Goal: Transaction & Acquisition: Purchase product/service

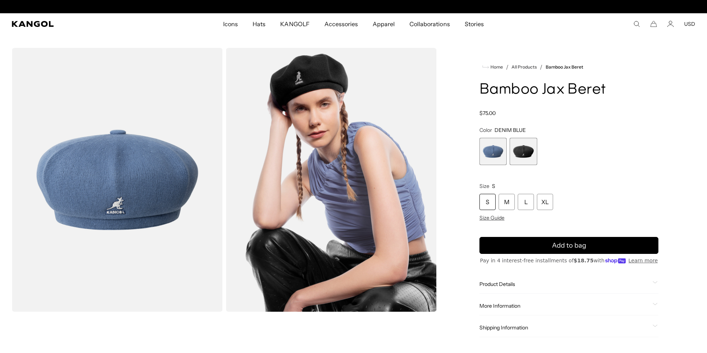
scroll to position [0, 152]
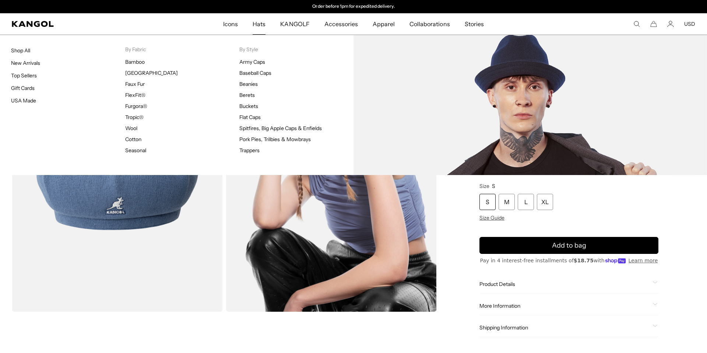
click at [256, 28] on span "Hats" at bounding box center [259, 23] width 13 height 21
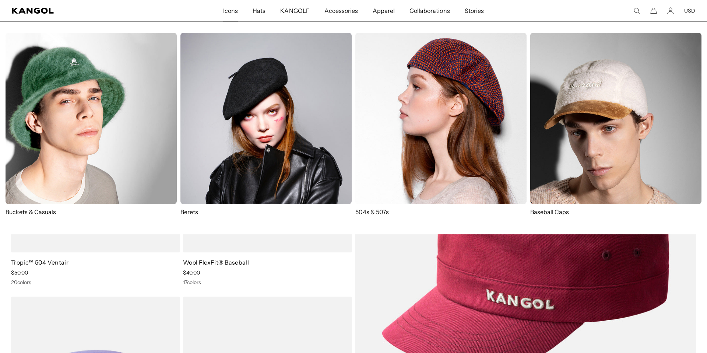
scroll to position [0, 152]
click at [421, 166] on img at bounding box center [441, 118] width 171 height 171
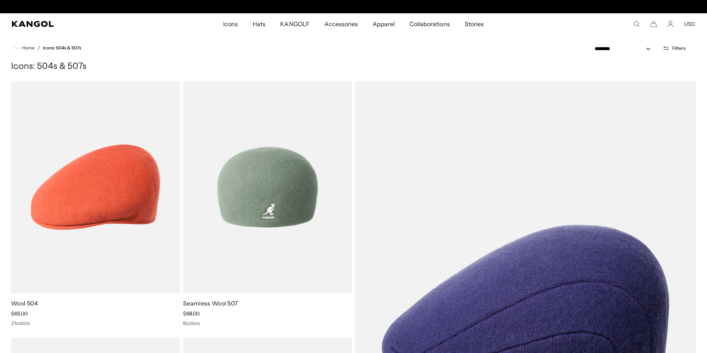
scroll to position [0, 152]
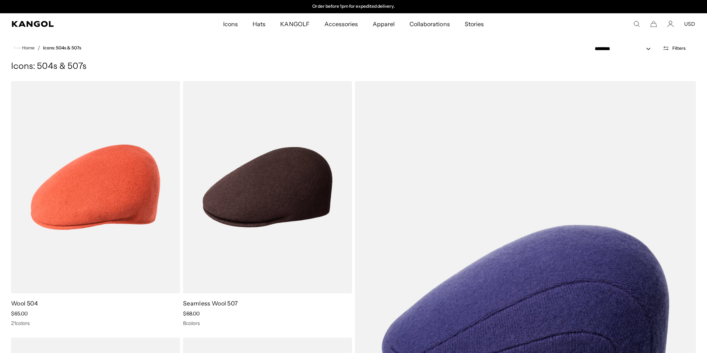
click at [34, 27] on comp-header "Icons Icons Buckets & Casuals Berets 504s & 507s" at bounding box center [353, 23] width 707 height 21
click at [32, 24] on icon "Kangol" at bounding box center [33, 24] width 42 height 6
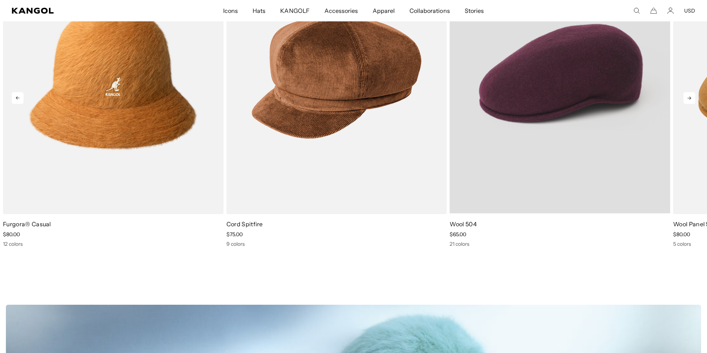
scroll to position [0, 152]
click at [589, 110] on video "Wool 504" at bounding box center [560, 75] width 221 height 276
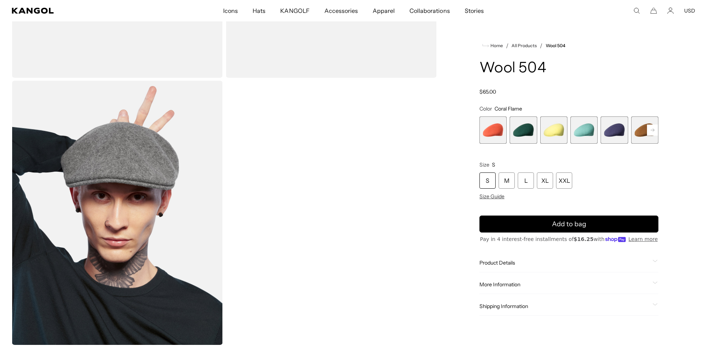
scroll to position [0, 152]
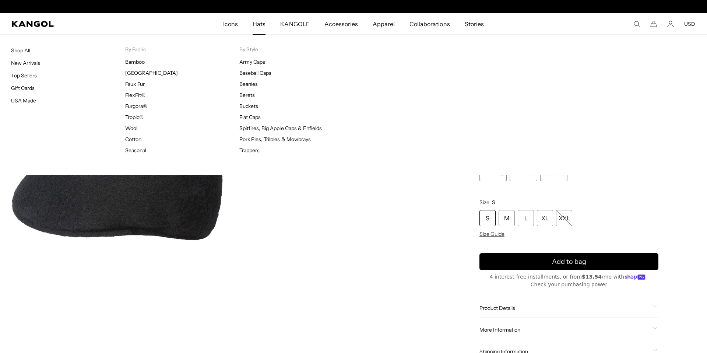
scroll to position [0, 152]
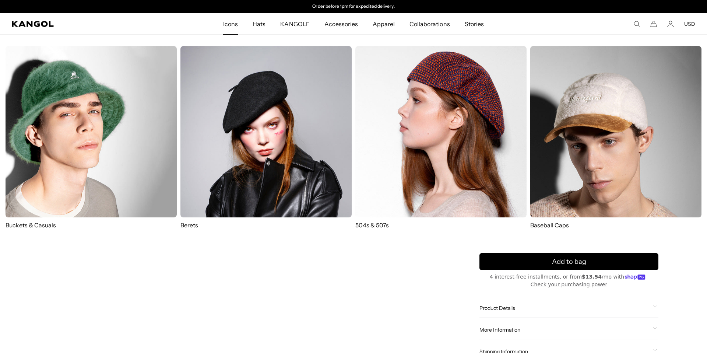
click at [430, 183] on img at bounding box center [441, 131] width 171 height 171
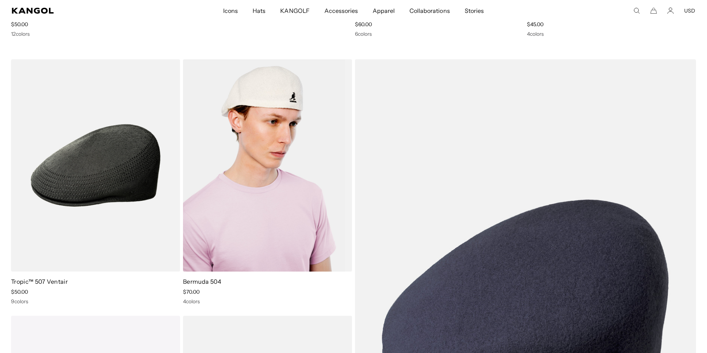
click at [276, 220] on img at bounding box center [267, 165] width 169 height 212
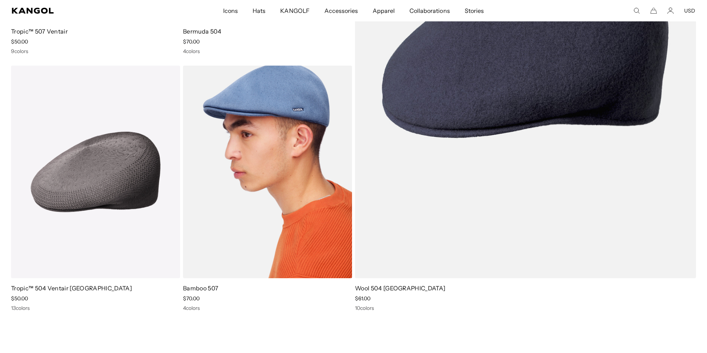
scroll to position [1267, 0]
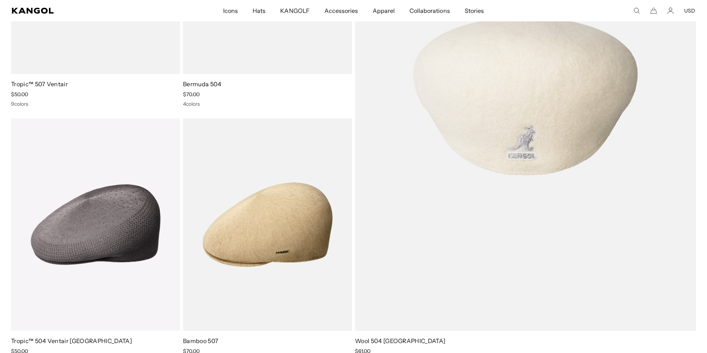
click at [536, 120] on img at bounding box center [525, 96] width 341 height 469
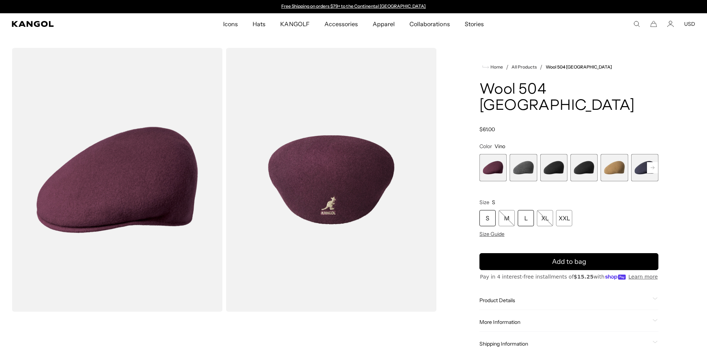
click at [530, 210] on div "L" at bounding box center [526, 218] width 16 height 16
click at [554, 154] on span "3 of 12" at bounding box center [553, 167] width 27 height 27
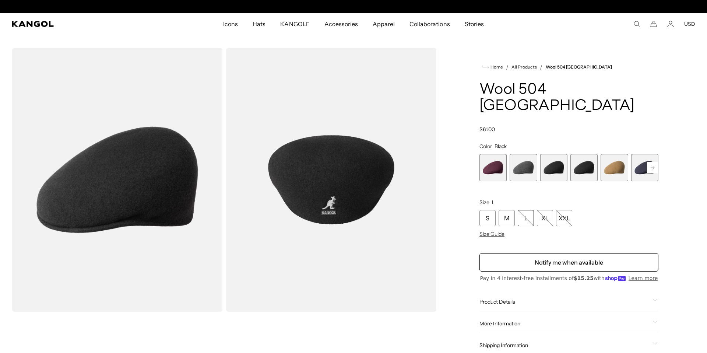
scroll to position [0, 152]
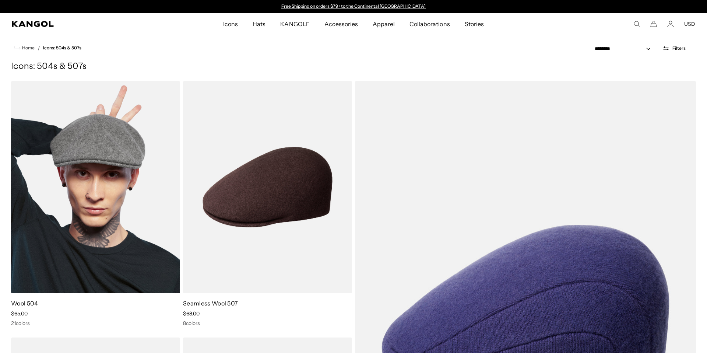
click at [109, 193] on img at bounding box center [95, 187] width 169 height 212
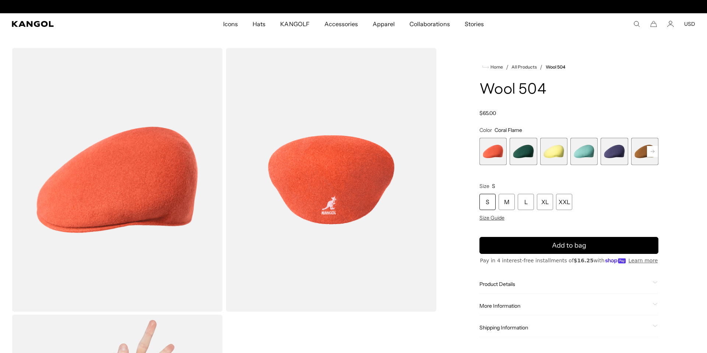
click at [651, 148] on rect at bounding box center [652, 151] width 11 height 11
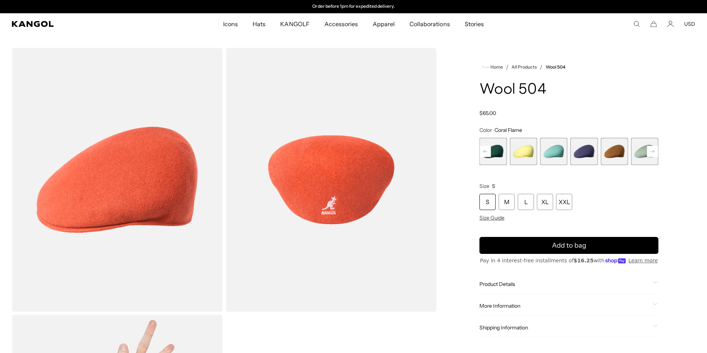
click at [651, 148] on rect at bounding box center [652, 151] width 11 height 11
click at [621, 153] on span "9 of 21" at bounding box center [614, 151] width 27 height 27
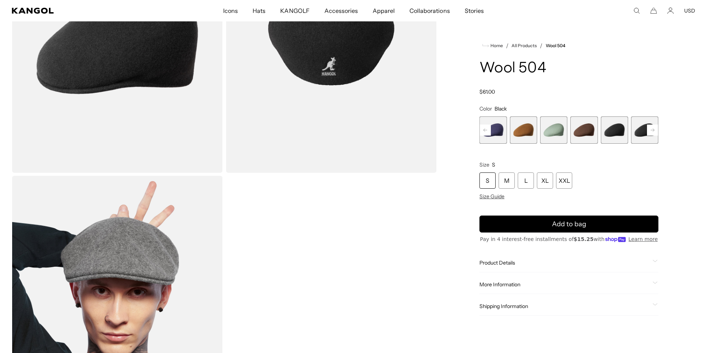
scroll to position [141, 0]
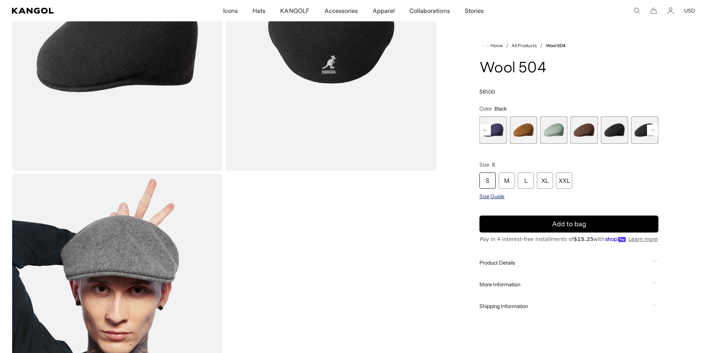
click at [497, 196] on span "Size Guide" at bounding box center [492, 196] width 25 height 7
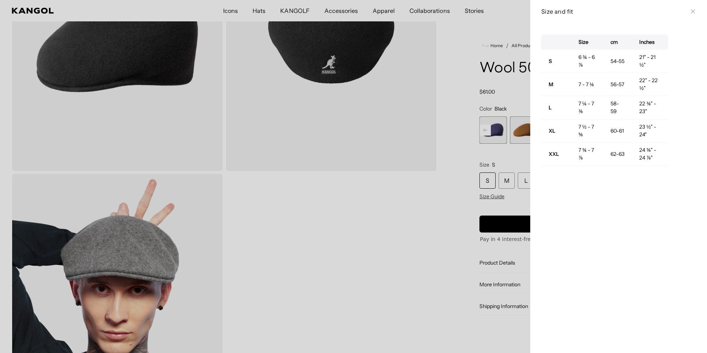
scroll to position [0, 0]
click at [303, 48] on div at bounding box center [353, 176] width 707 height 353
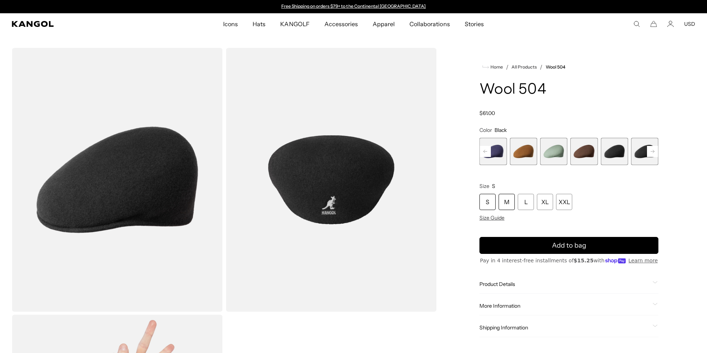
click at [512, 204] on div "M" at bounding box center [507, 202] width 16 height 16
click at [491, 219] on span "Size Guide" at bounding box center [492, 217] width 25 height 7
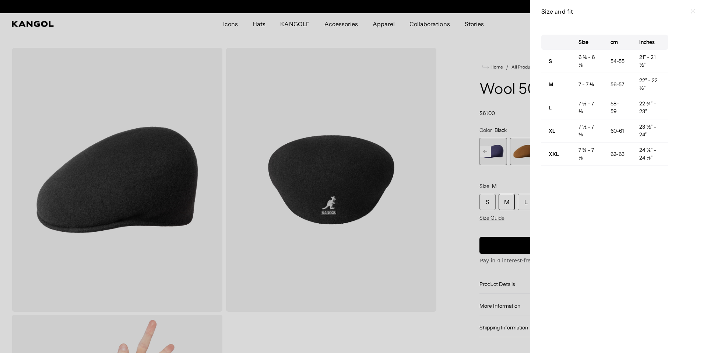
scroll to position [0, 0]
click at [339, 63] on div at bounding box center [353, 176] width 707 height 353
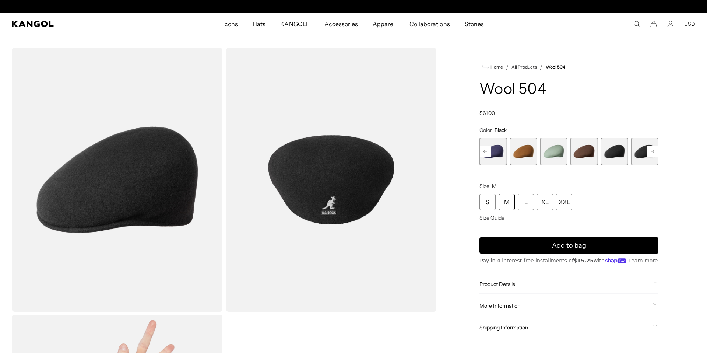
scroll to position [0, 152]
